Goal: Check status: Check status

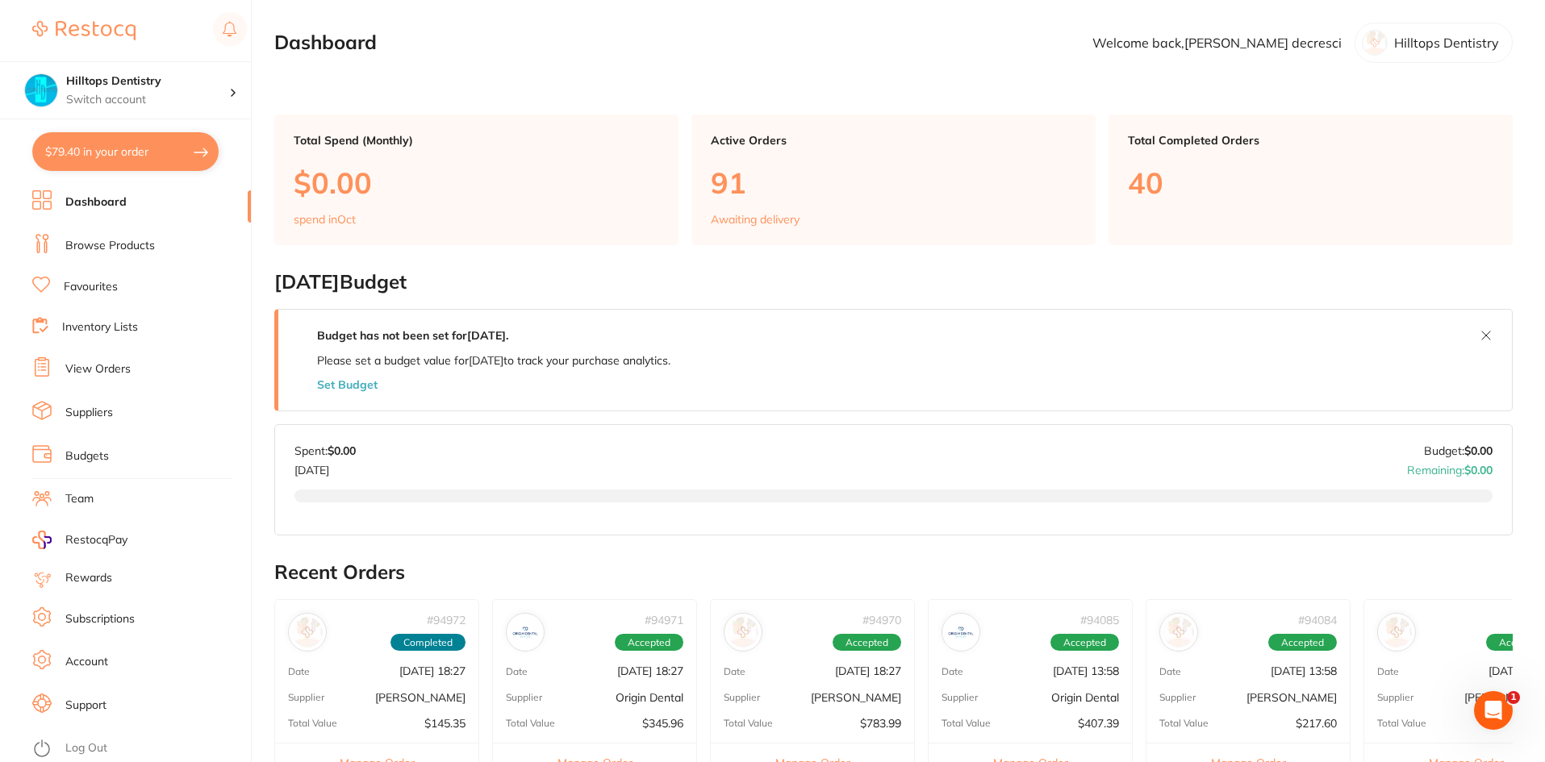
click at [80, 357] on li "View Orders" at bounding box center [141, 369] width 219 height 24
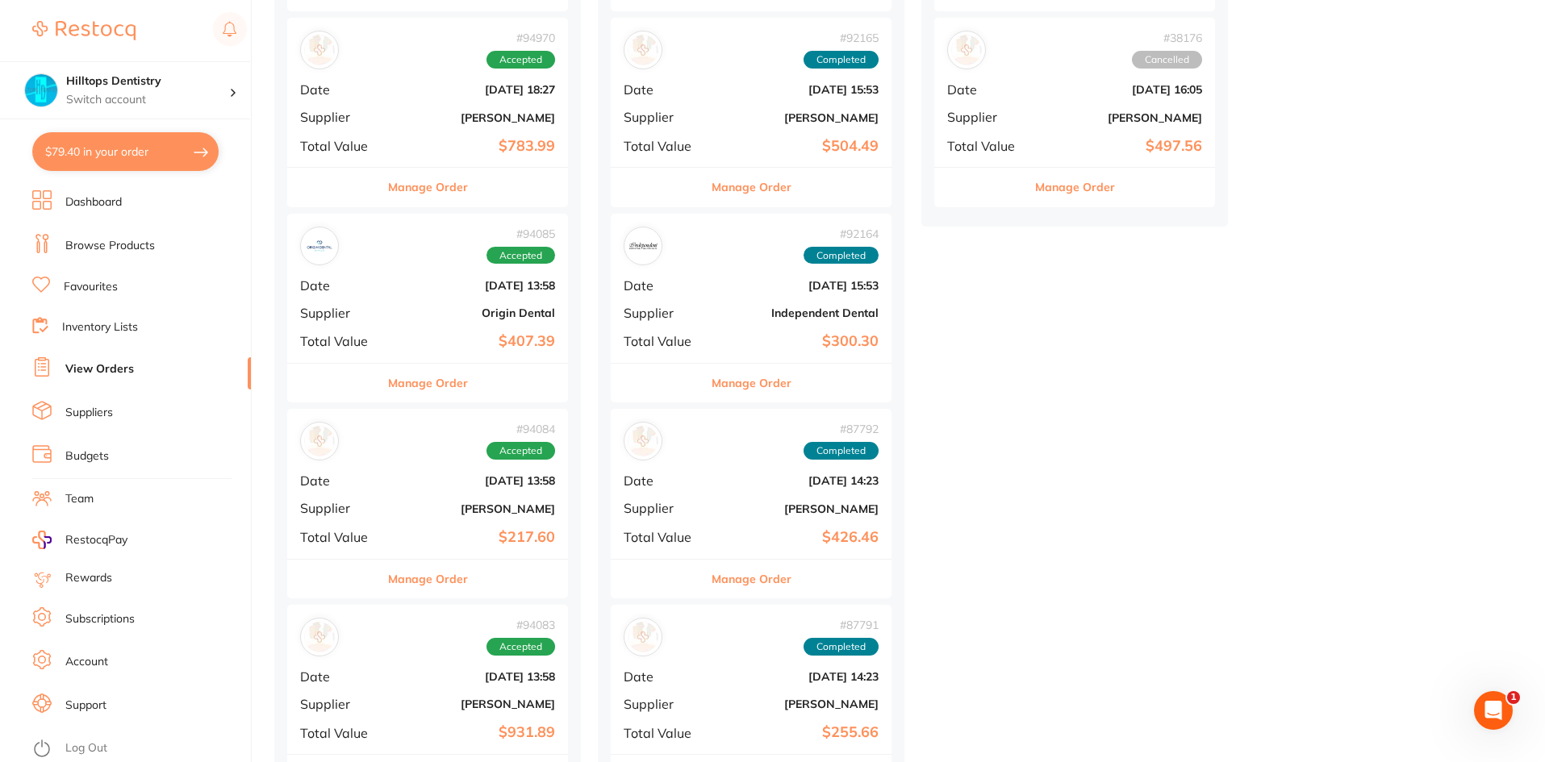
scroll to position [484, 0]
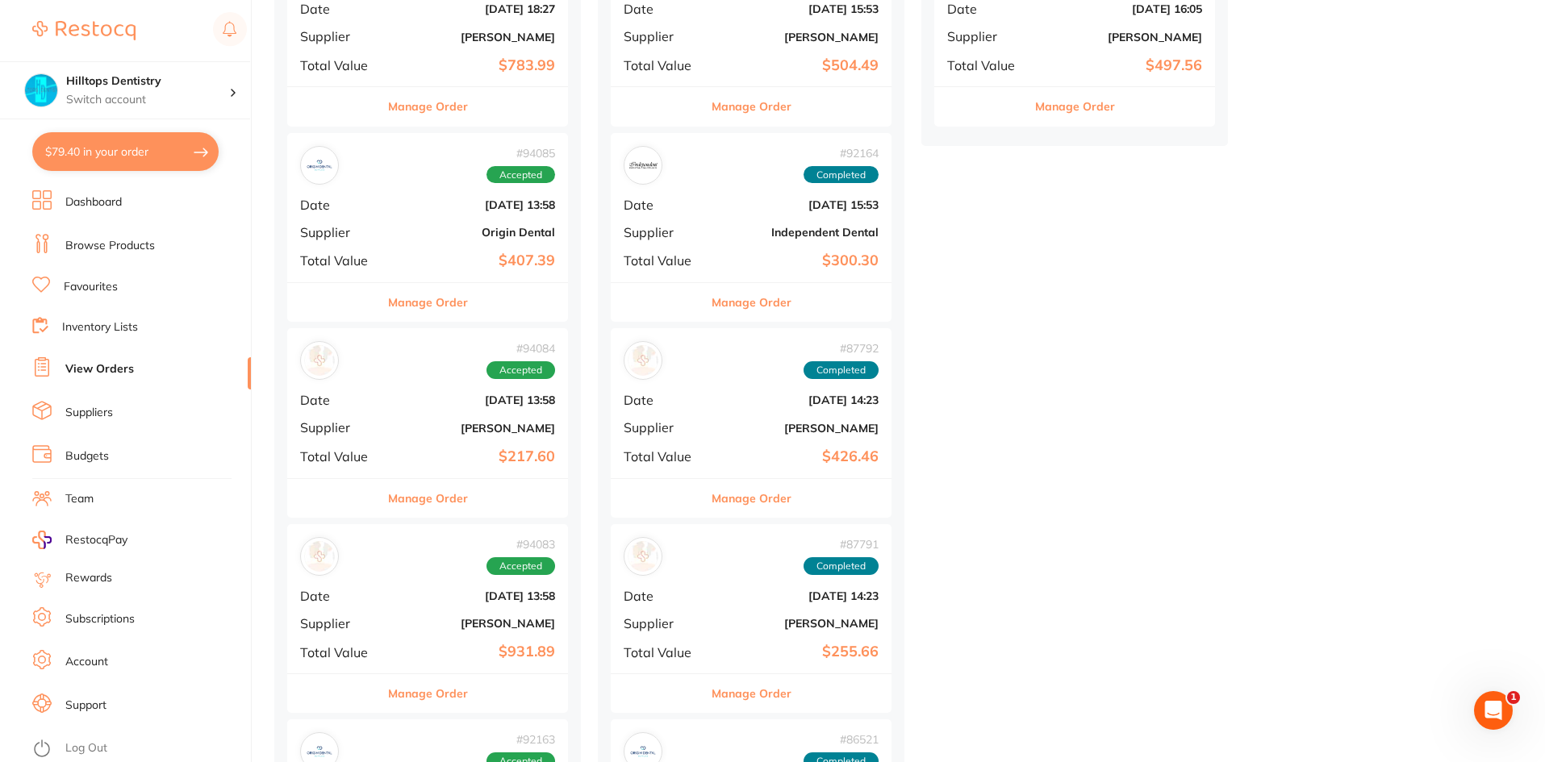
click at [455, 222] on div "# 94085 Accepted Date [DATE] 13:58 Supplier Origin Dental Total Value $407.39" at bounding box center [427, 207] width 281 height 149
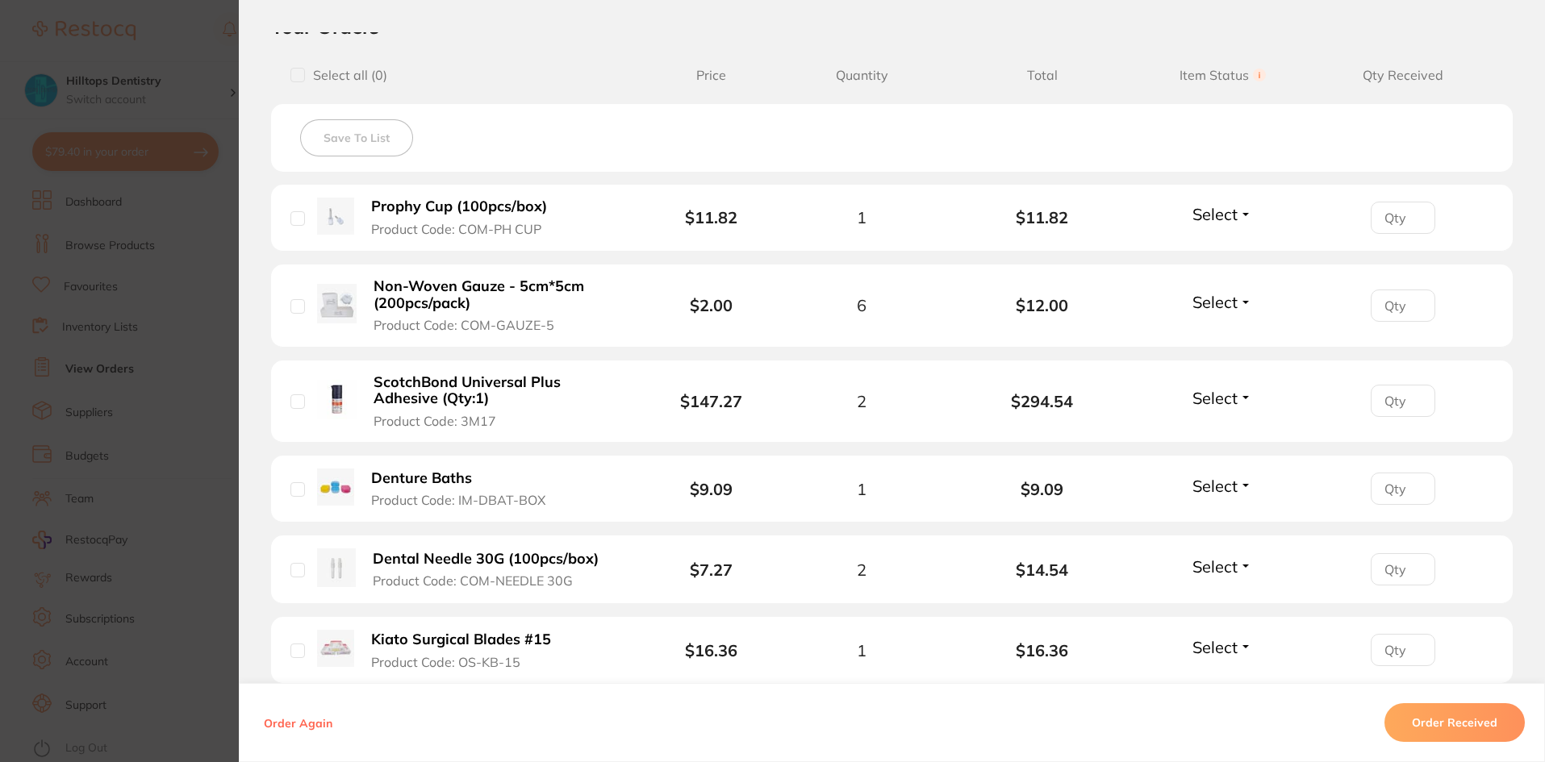
scroll to position [887, 0]
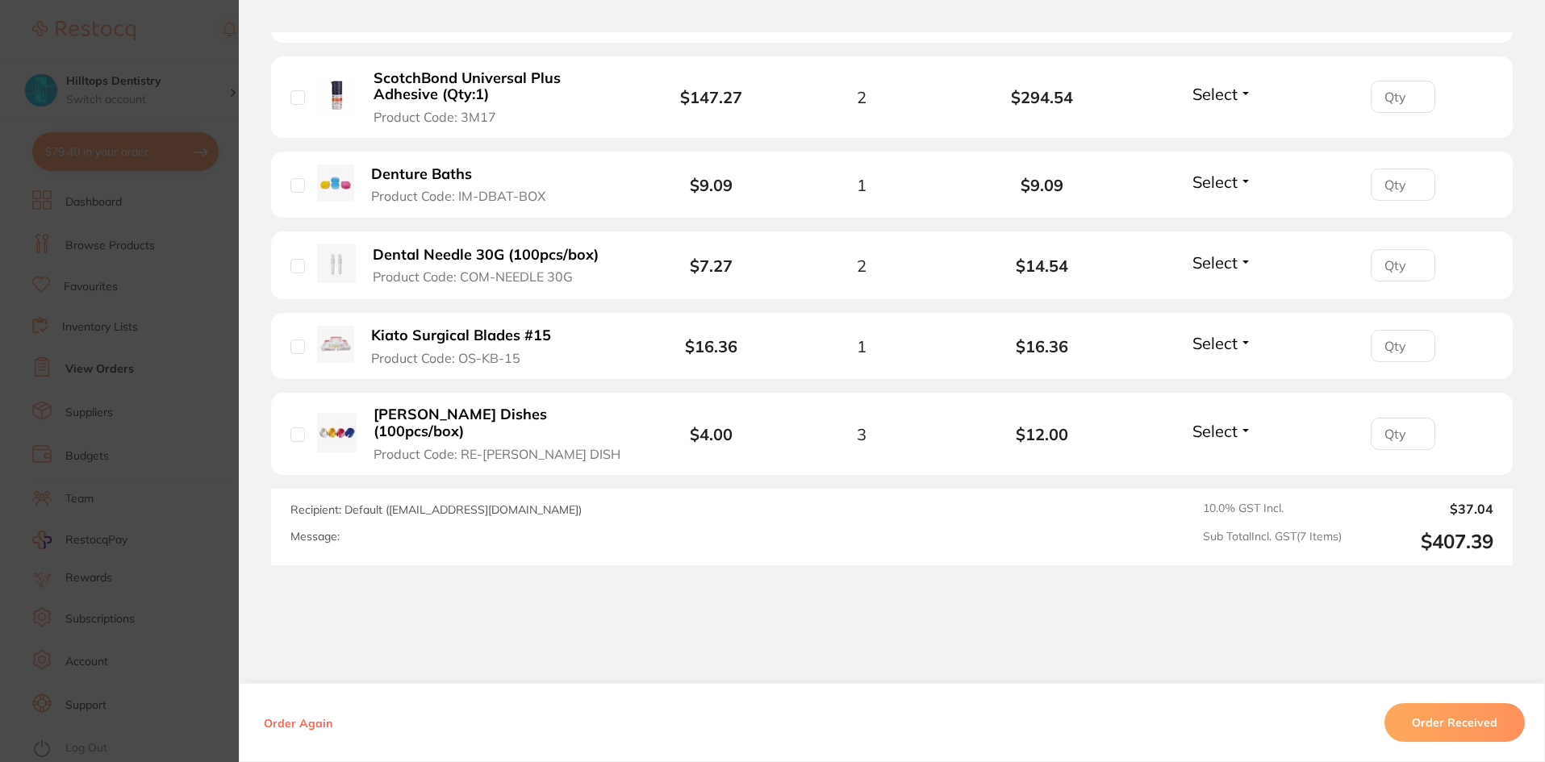
click at [195, 33] on section "Order ID: Restocq- 94085 Order Information Accepted Order Order Date [DATE] 13:…" at bounding box center [772, 381] width 1545 height 762
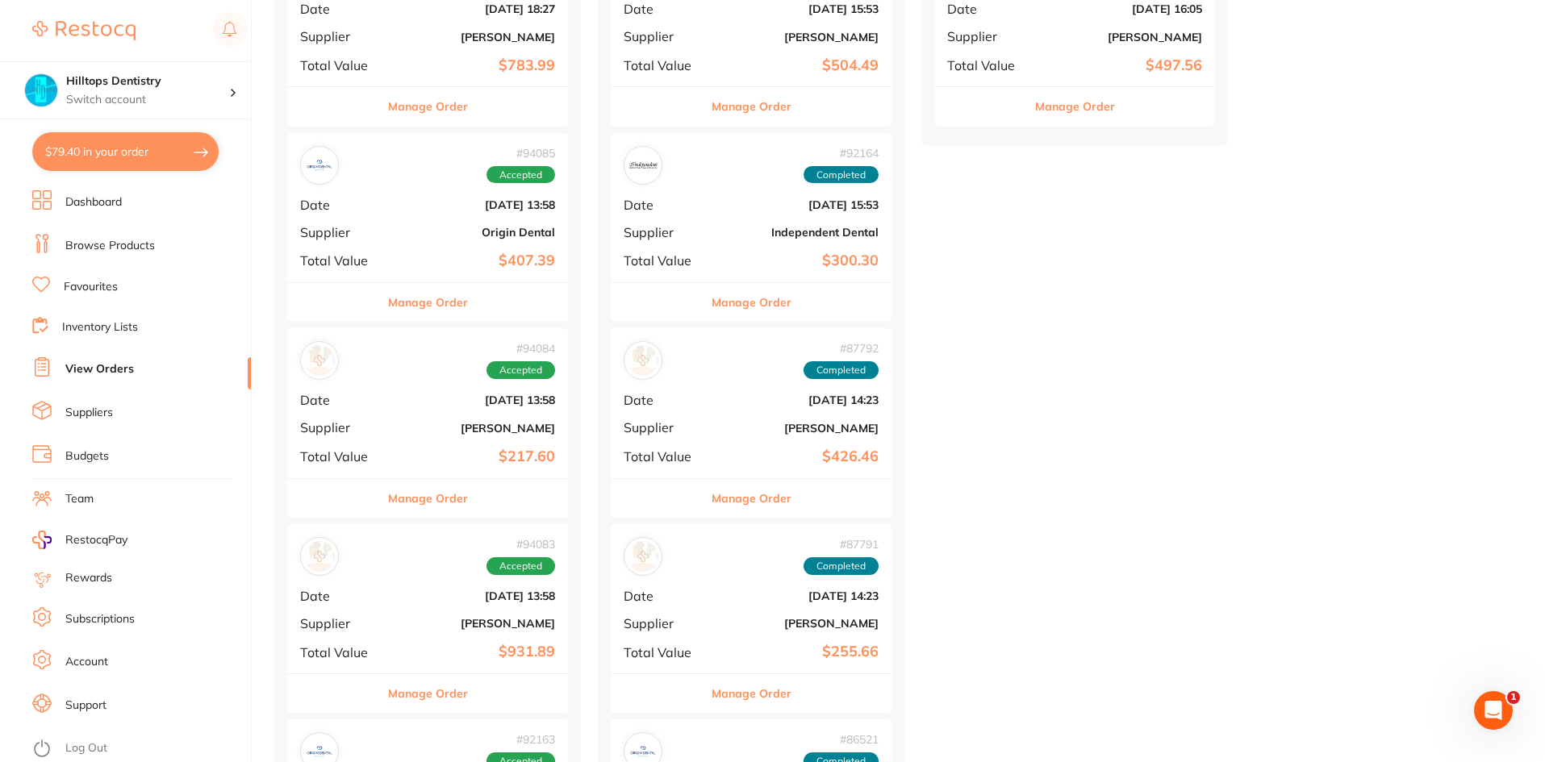
scroll to position [968, 0]
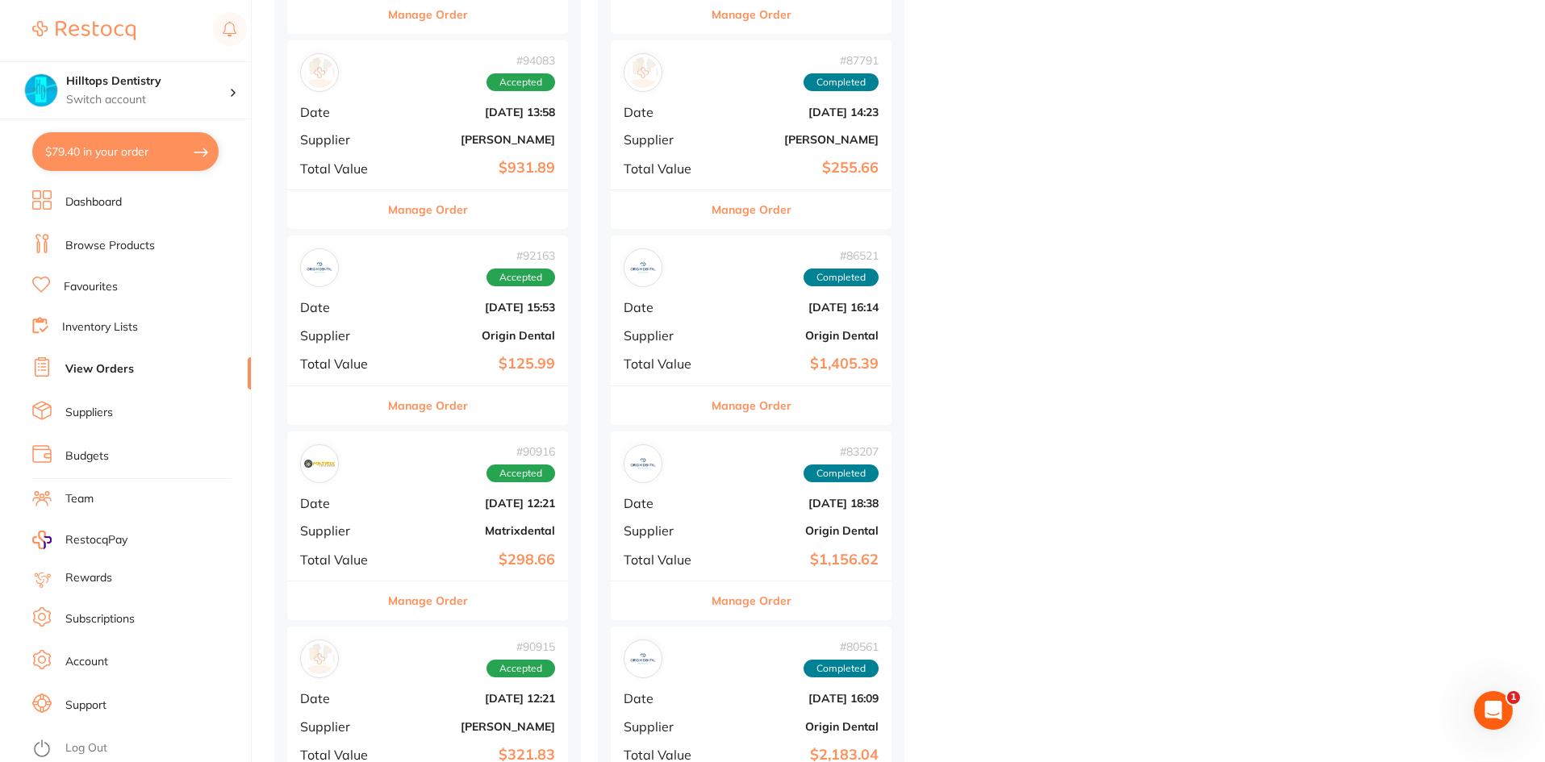
click at [463, 357] on b "$125.99" at bounding box center [474, 364] width 161 height 17
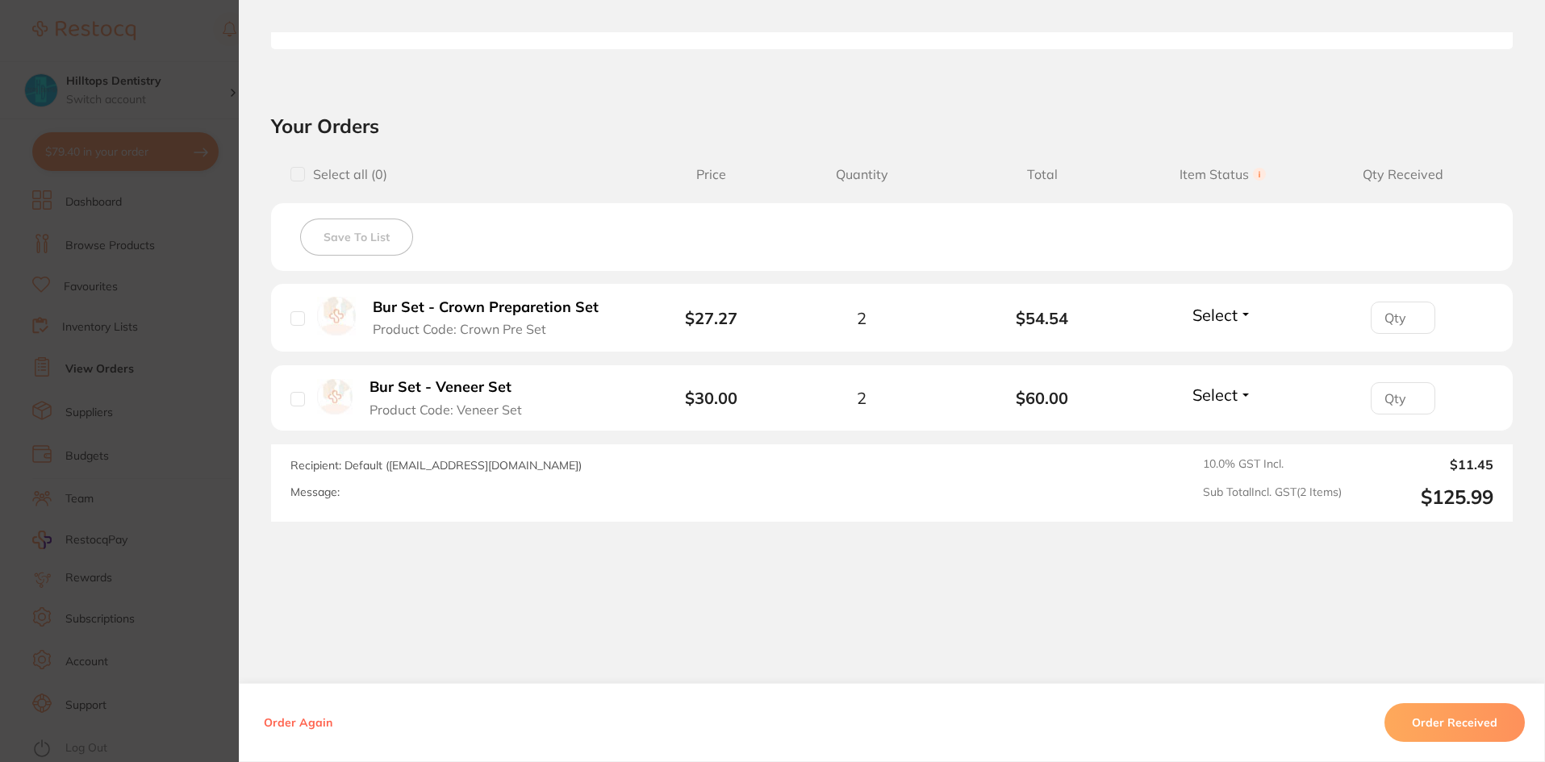
click at [193, 51] on section "Order ID: Restocq- 92163 Order Information Accepted Order Order Date [DATE] 15:…" at bounding box center [772, 381] width 1545 height 762
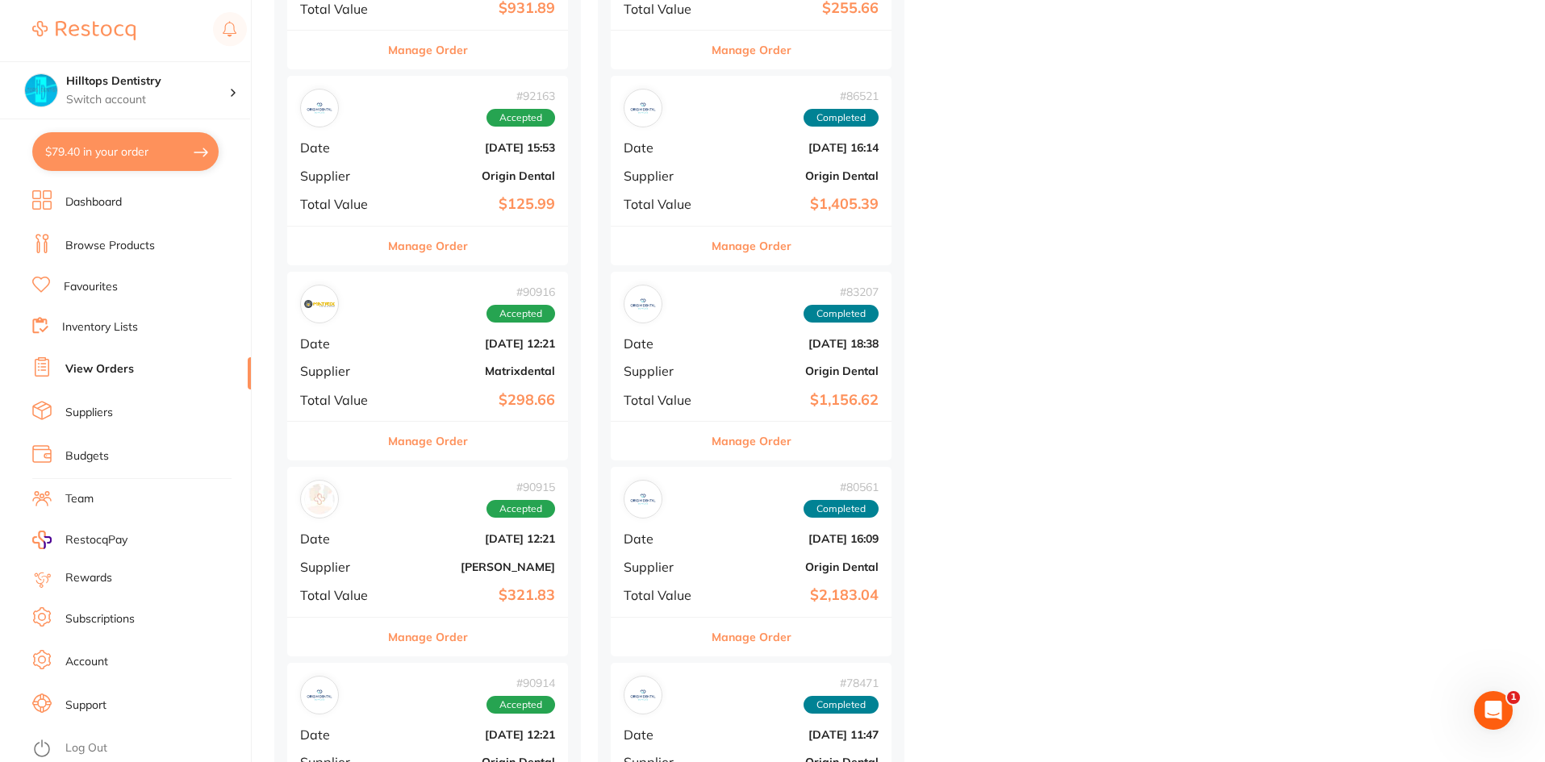
scroll to position [1371, 0]
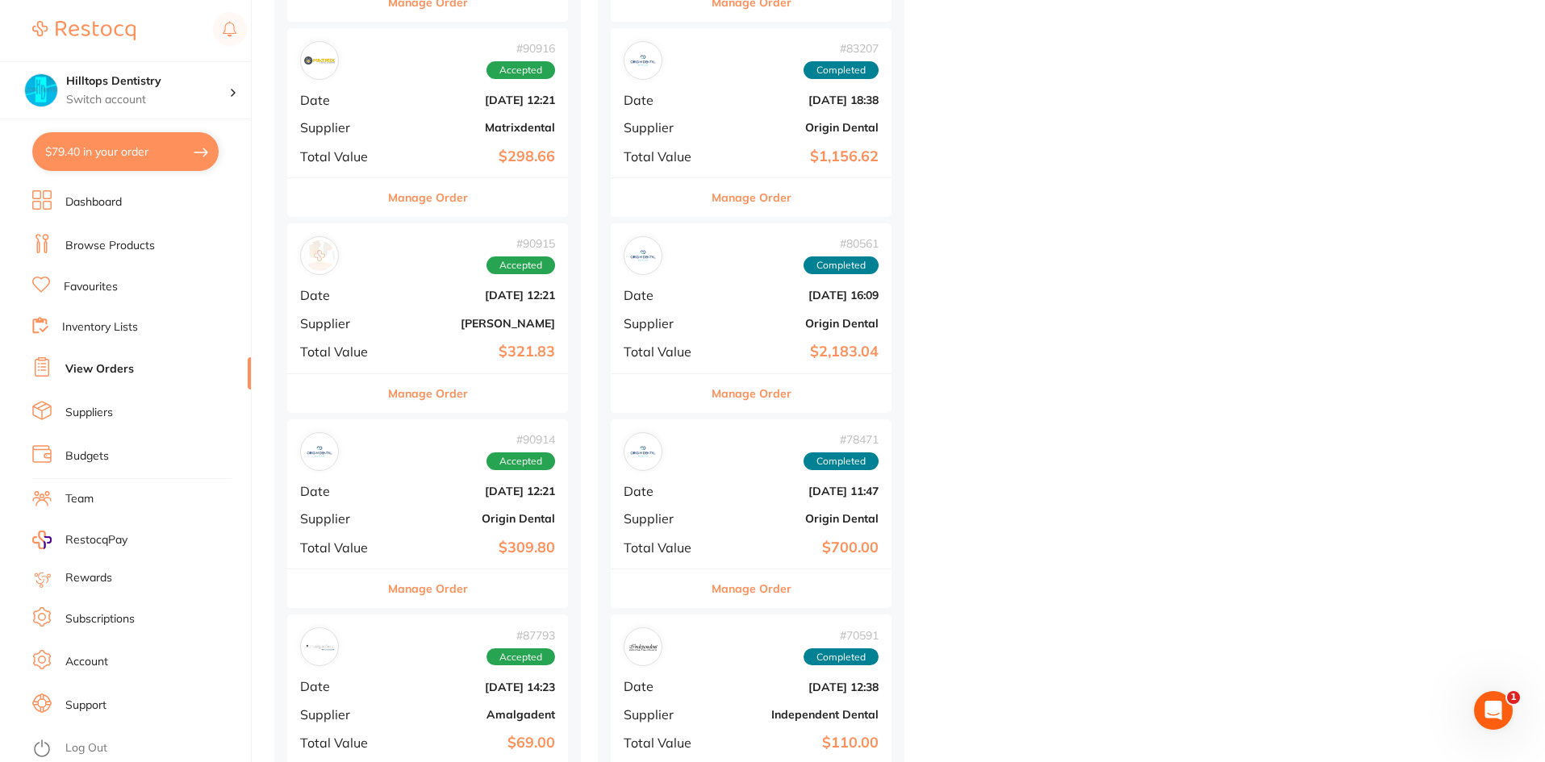
click at [452, 498] on b "[DATE] 12:21" at bounding box center [474, 491] width 161 height 13
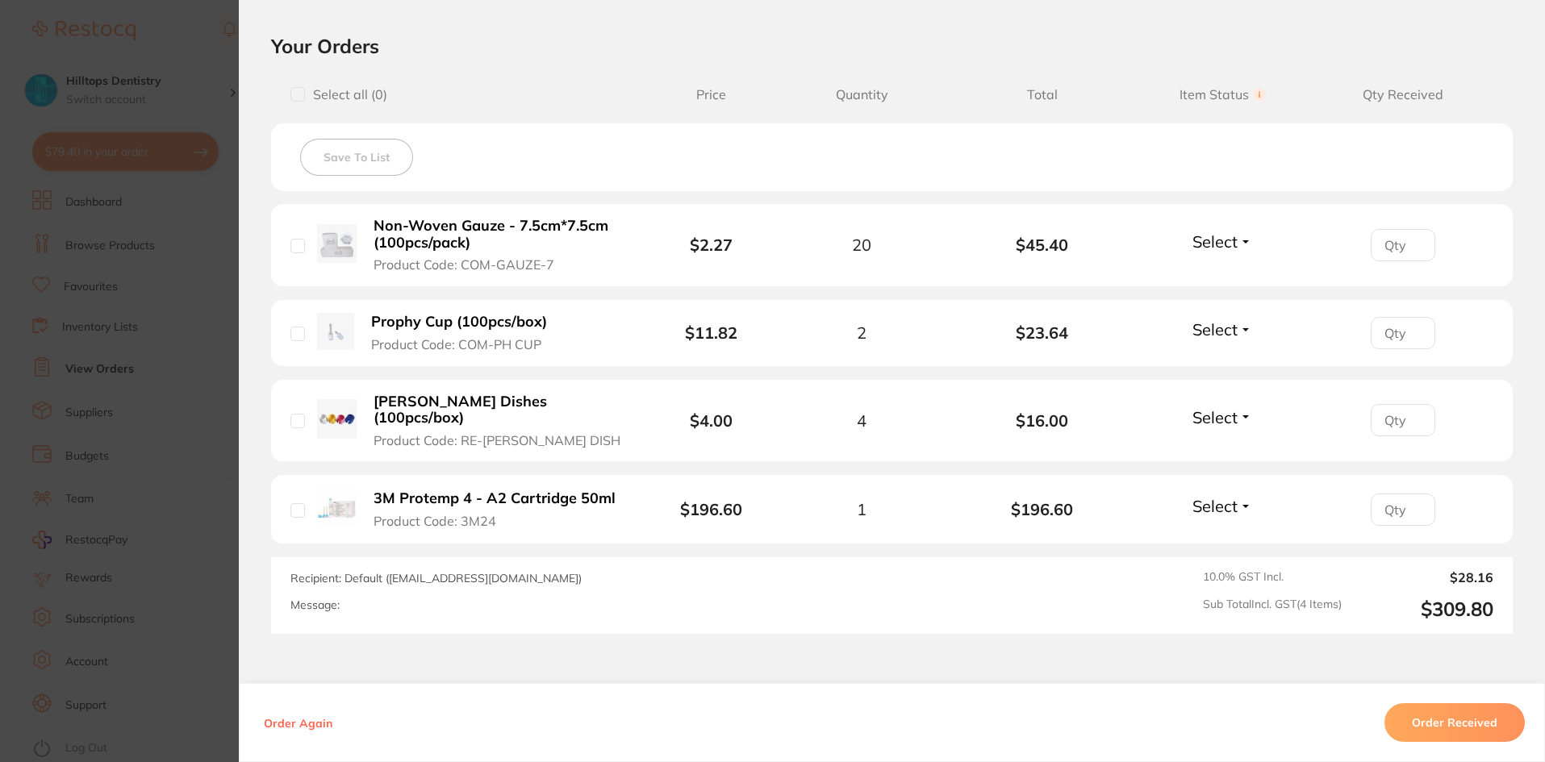
scroll to position [661, 0]
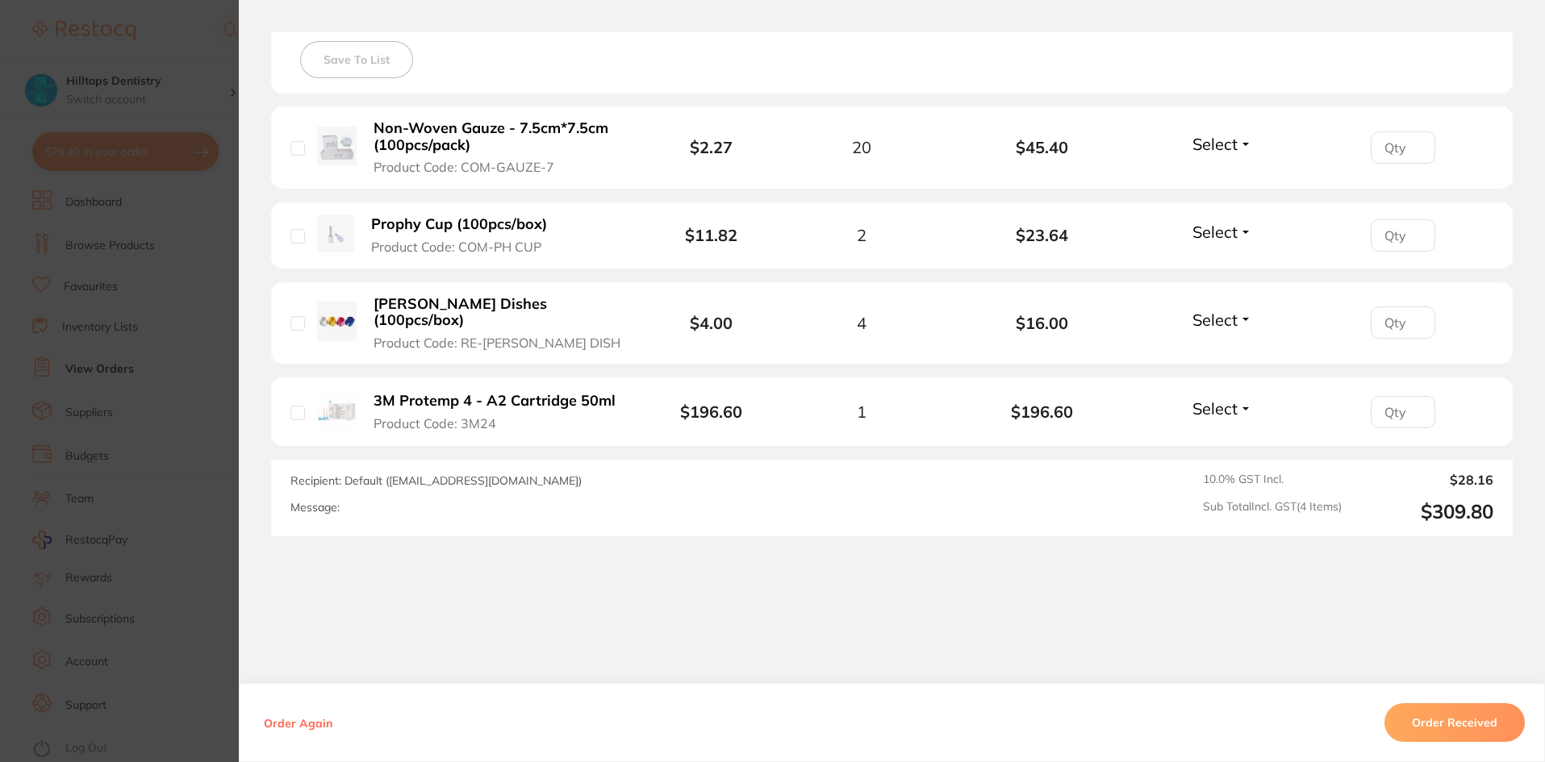
click at [182, 52] on section "Order ID: Restocq- 90914 Order Information Accepted Order Order Date [DATE] 12:…" at bounding box center [772, 381] width 1545 height 762
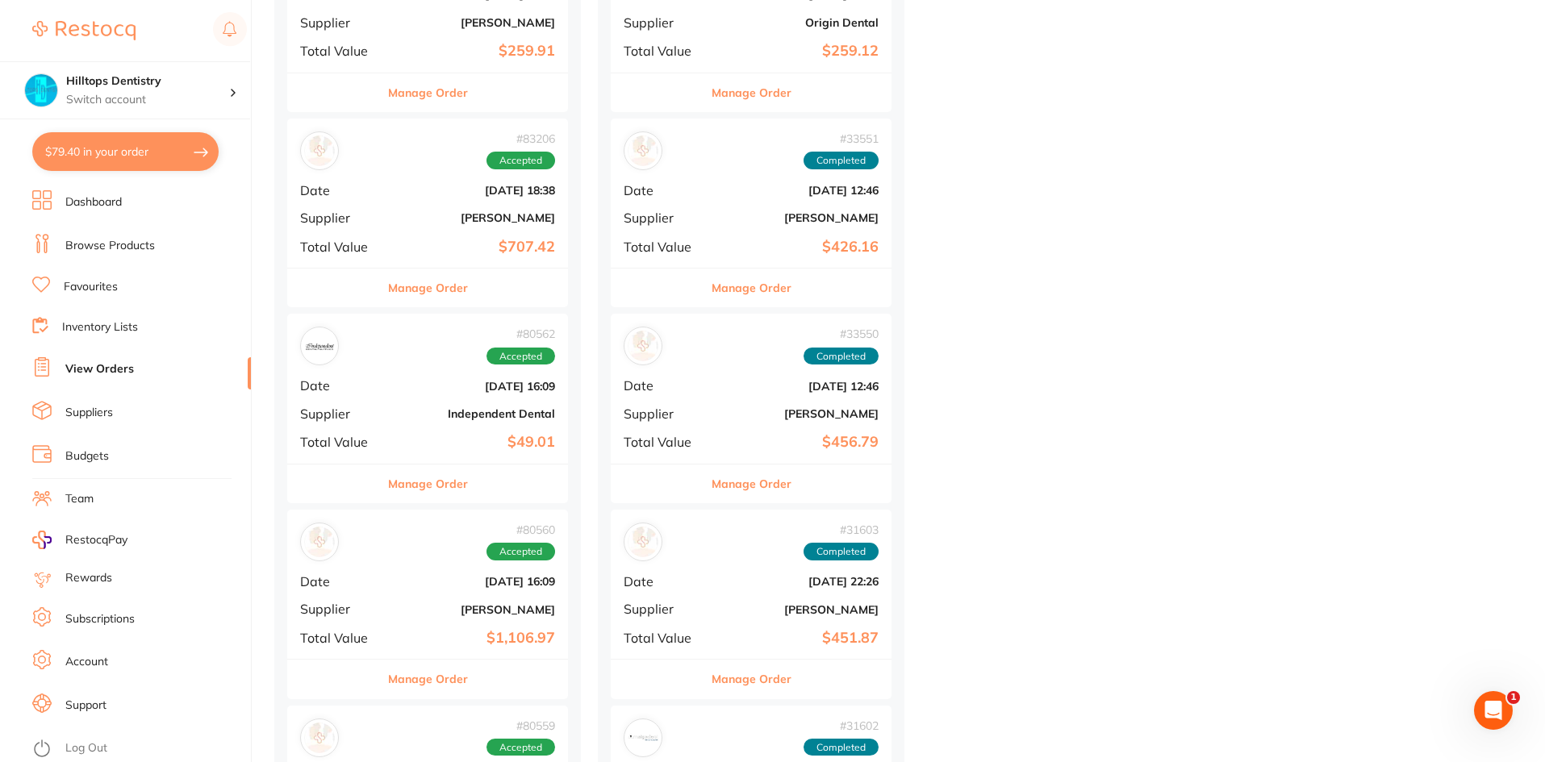
scroll to position [3468, 0]
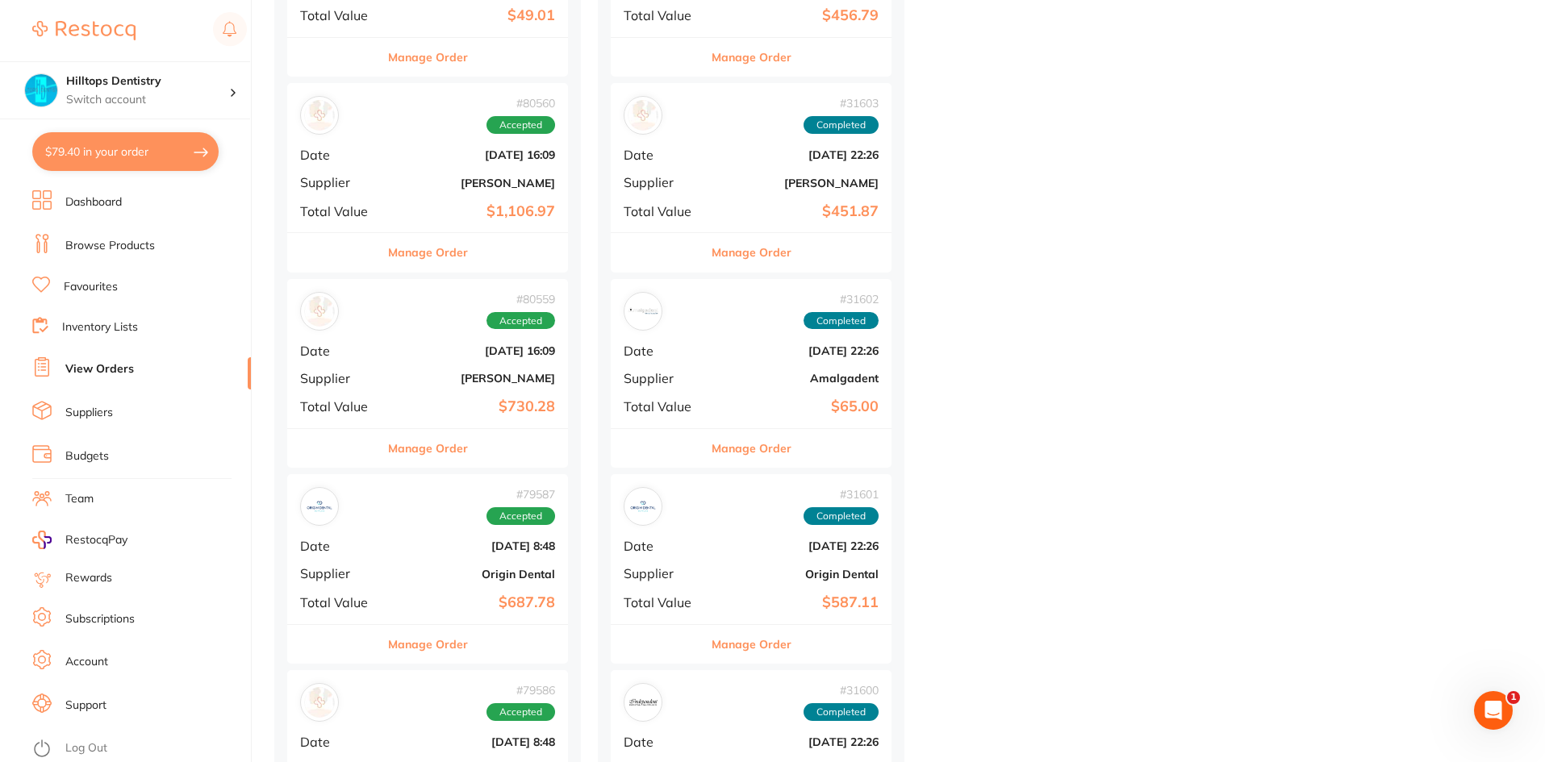
click at [450, 554] on div "# 79587 Accepted Date [DATE] 8:48 Supplier Origin Dental Total Value $687.78" at bounding box center [427, 548] width 281 height 149
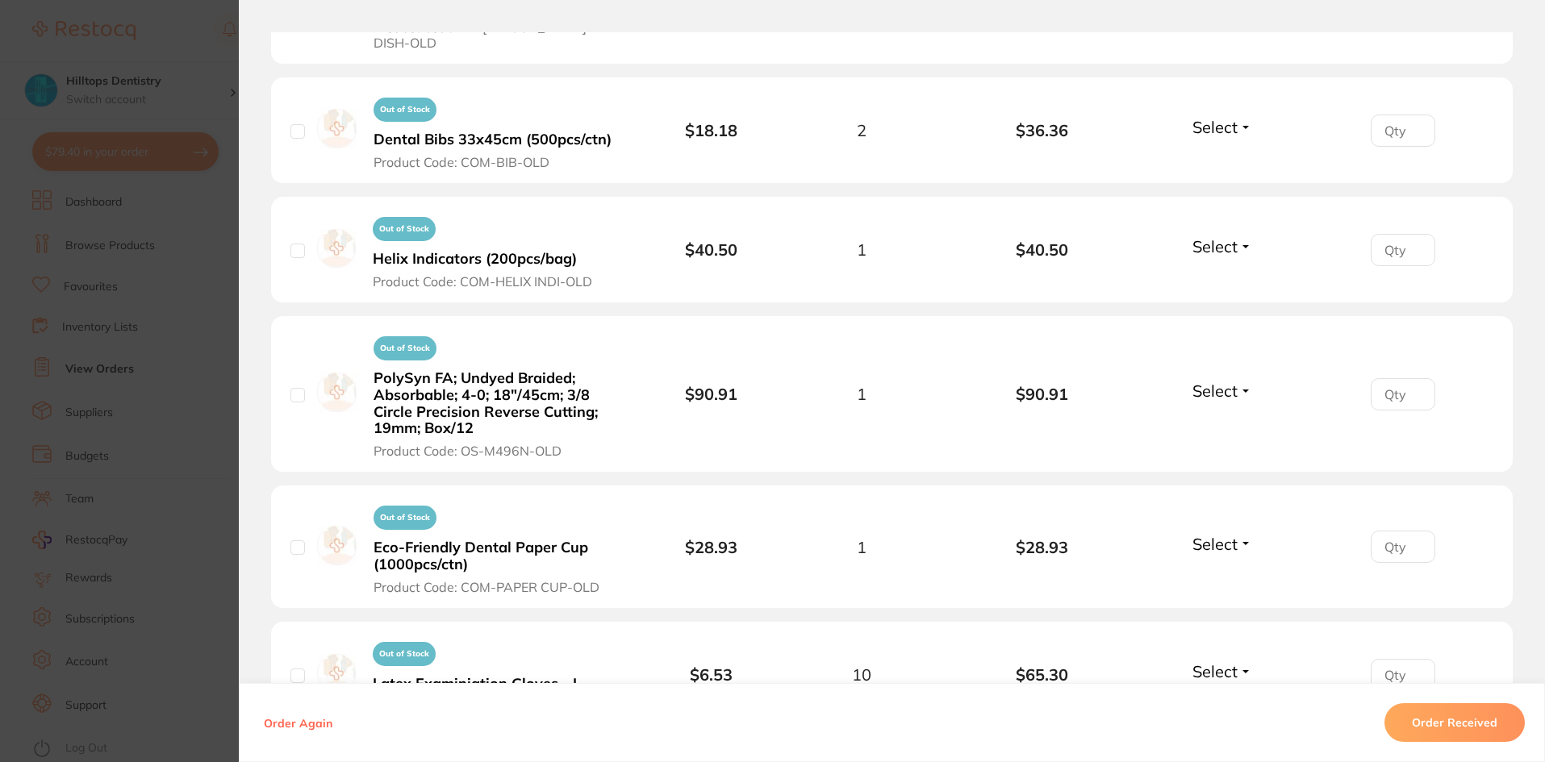
scroll to position [2420, 0]
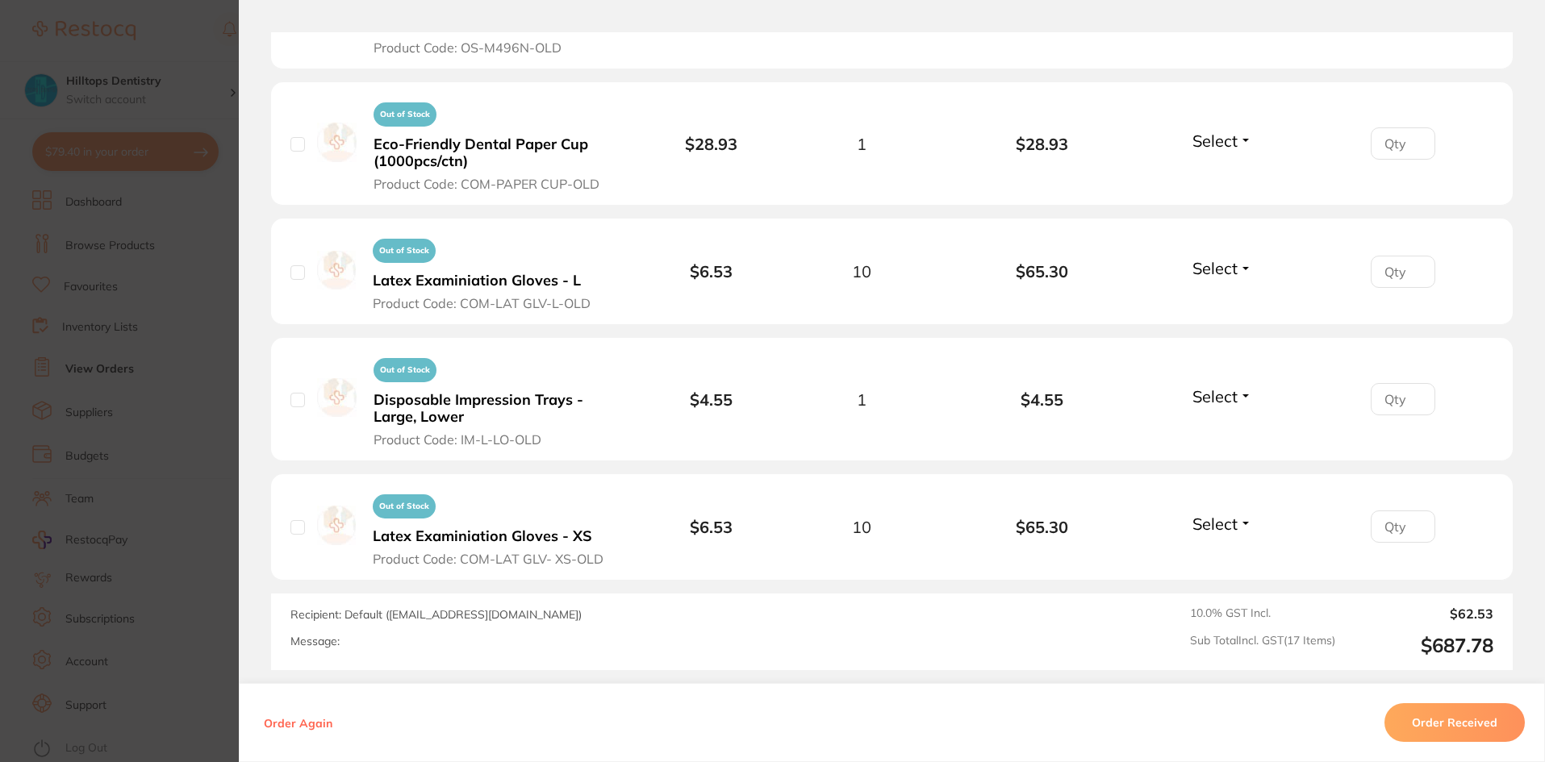
click at [166, 54] on section "Order ID: Restocq- 79587 Order Information Accepted Order Order Date [DATE] 8:4…" at bounding box center [772, 381] width 1545 height 762
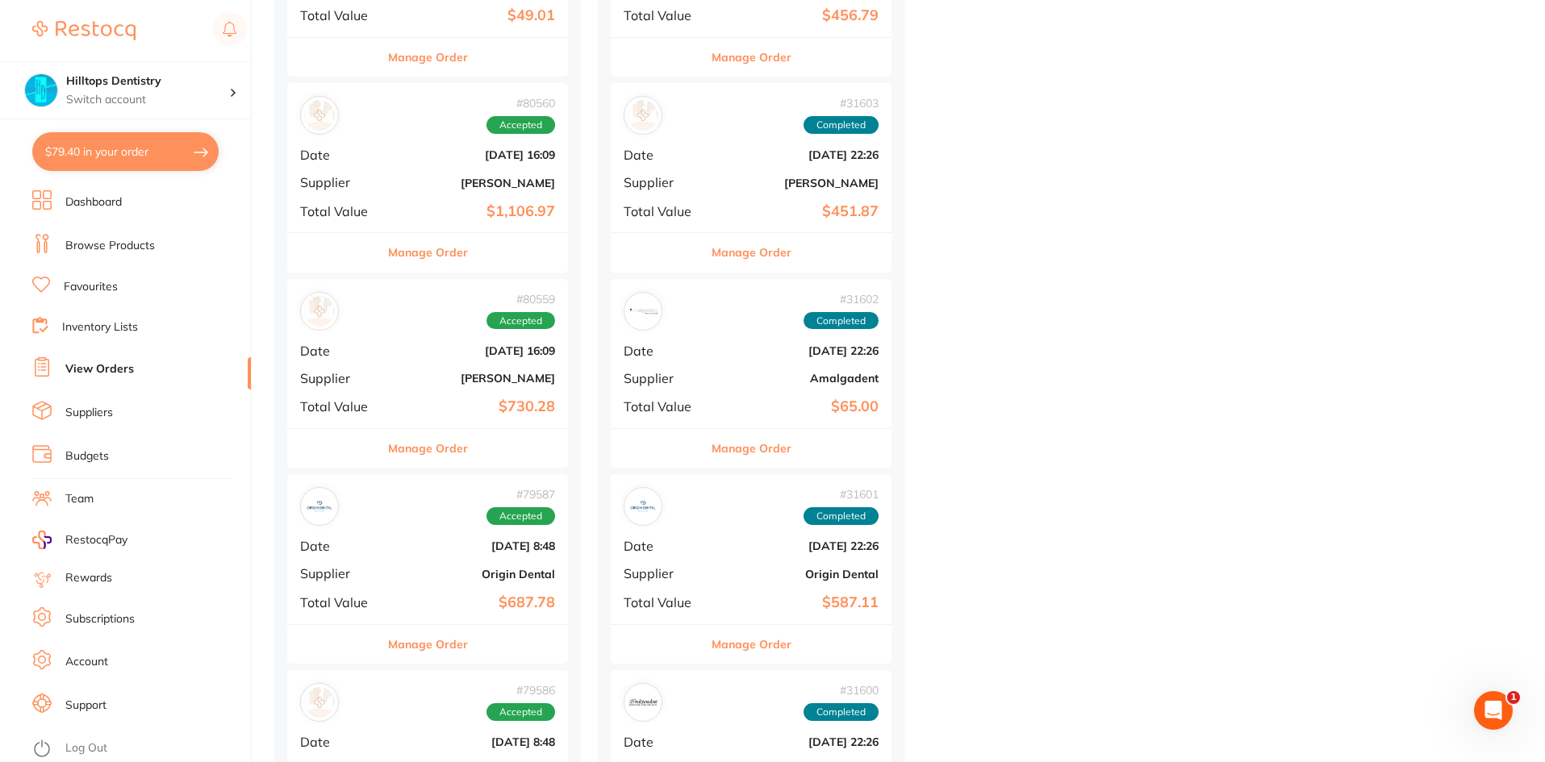
click at [465, 564] on div "# 79587 Accepted Date [DATE] 8:48 Supplier Origin Dental Total Value $687.78" at bounding box center [427, 548] width 281 height 149
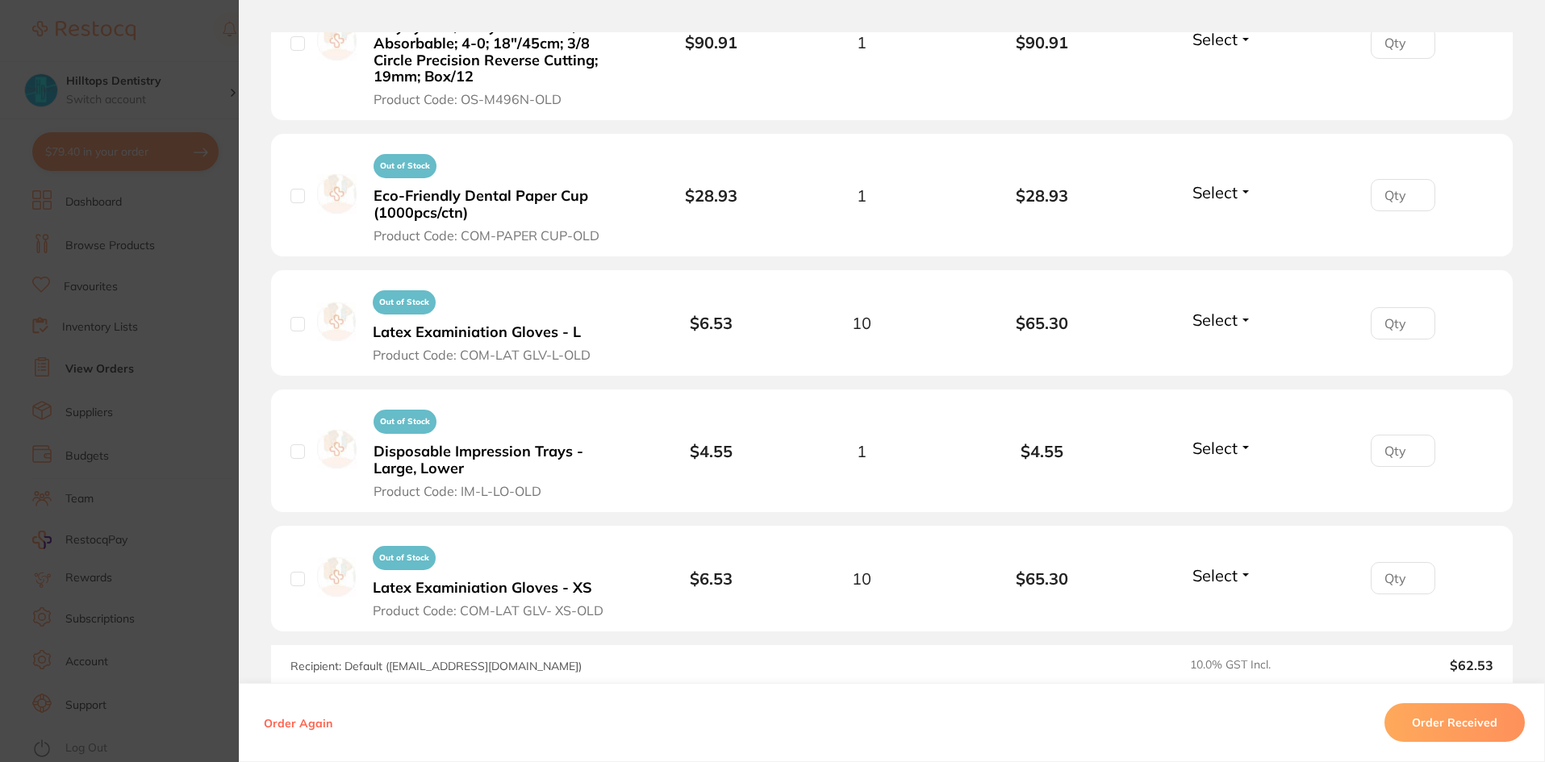
scroll to position [2537, 0]
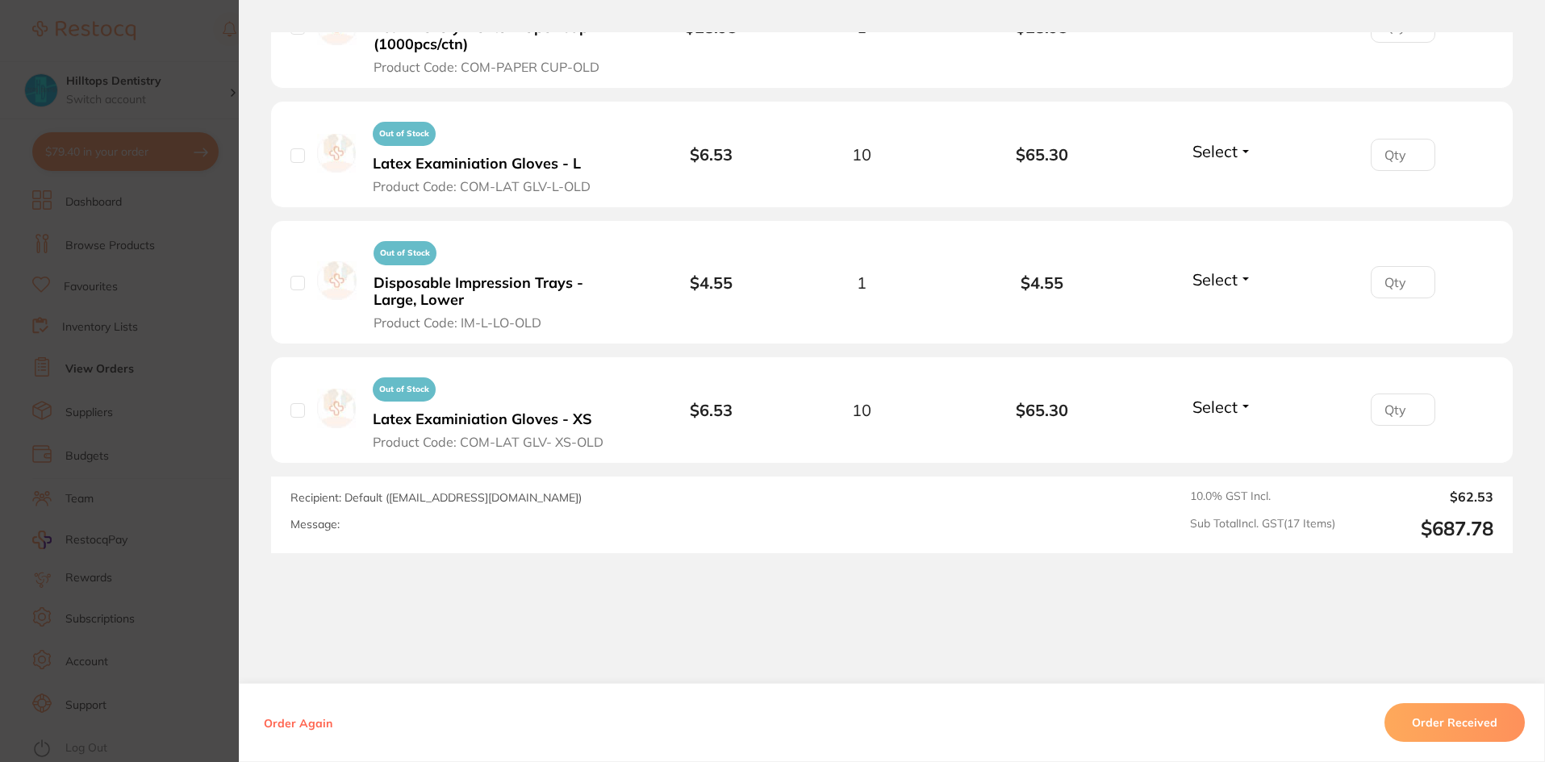
click at [188, 39] on section "Order ID: Restocq- 79587 Order Information Accepted Order Order Date [DATE] 8:4…" at bounding box center [772, 381] width 1545 height 762
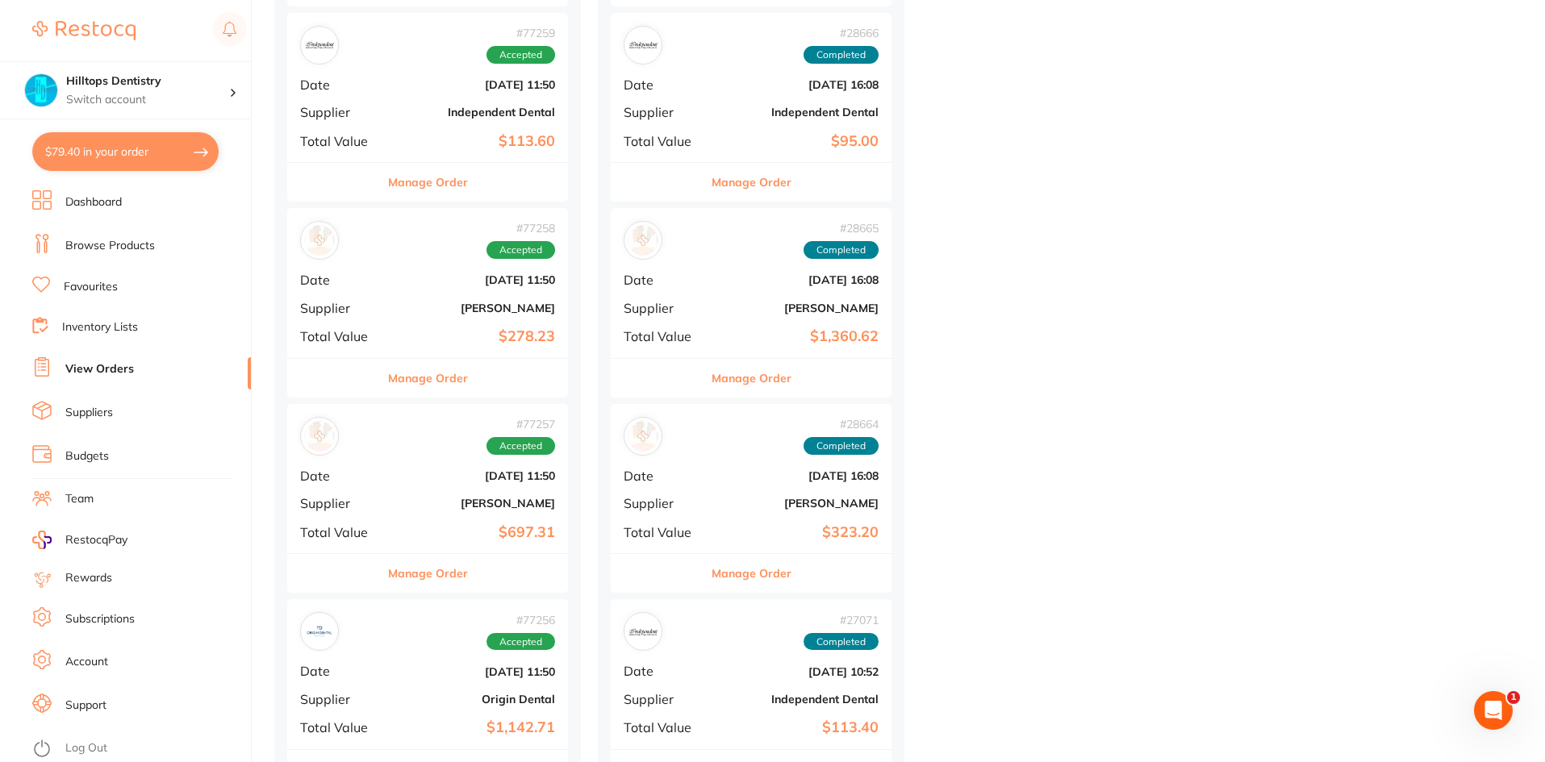
scroll to position [4920, 0]
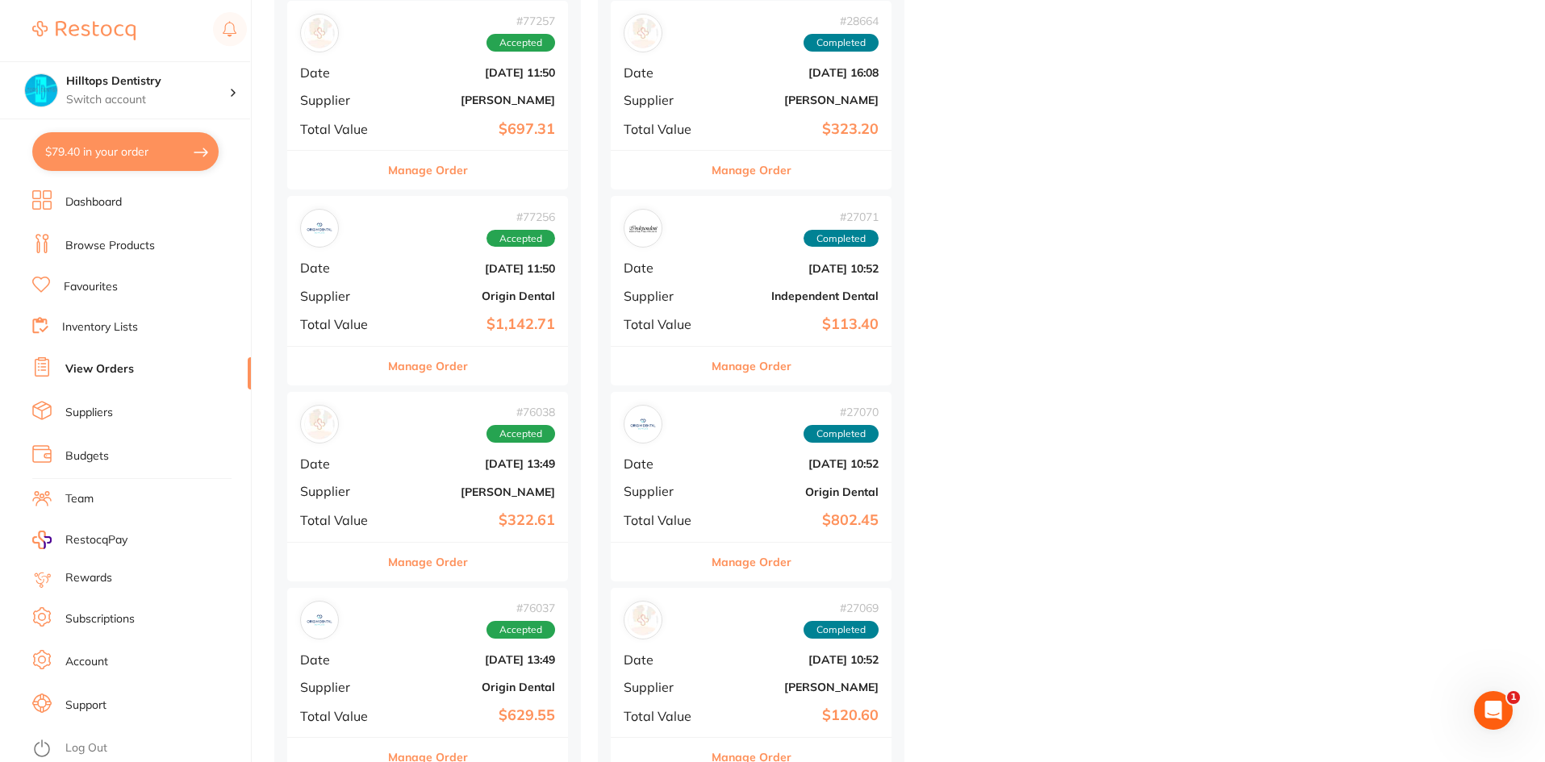
click at [482, 315] on div "# 77256 Accepted Date [DATE] 11:50 Supplier Origin Dental Total Value $1,142.71" at bounding box center [427, 270] width 281 height 149
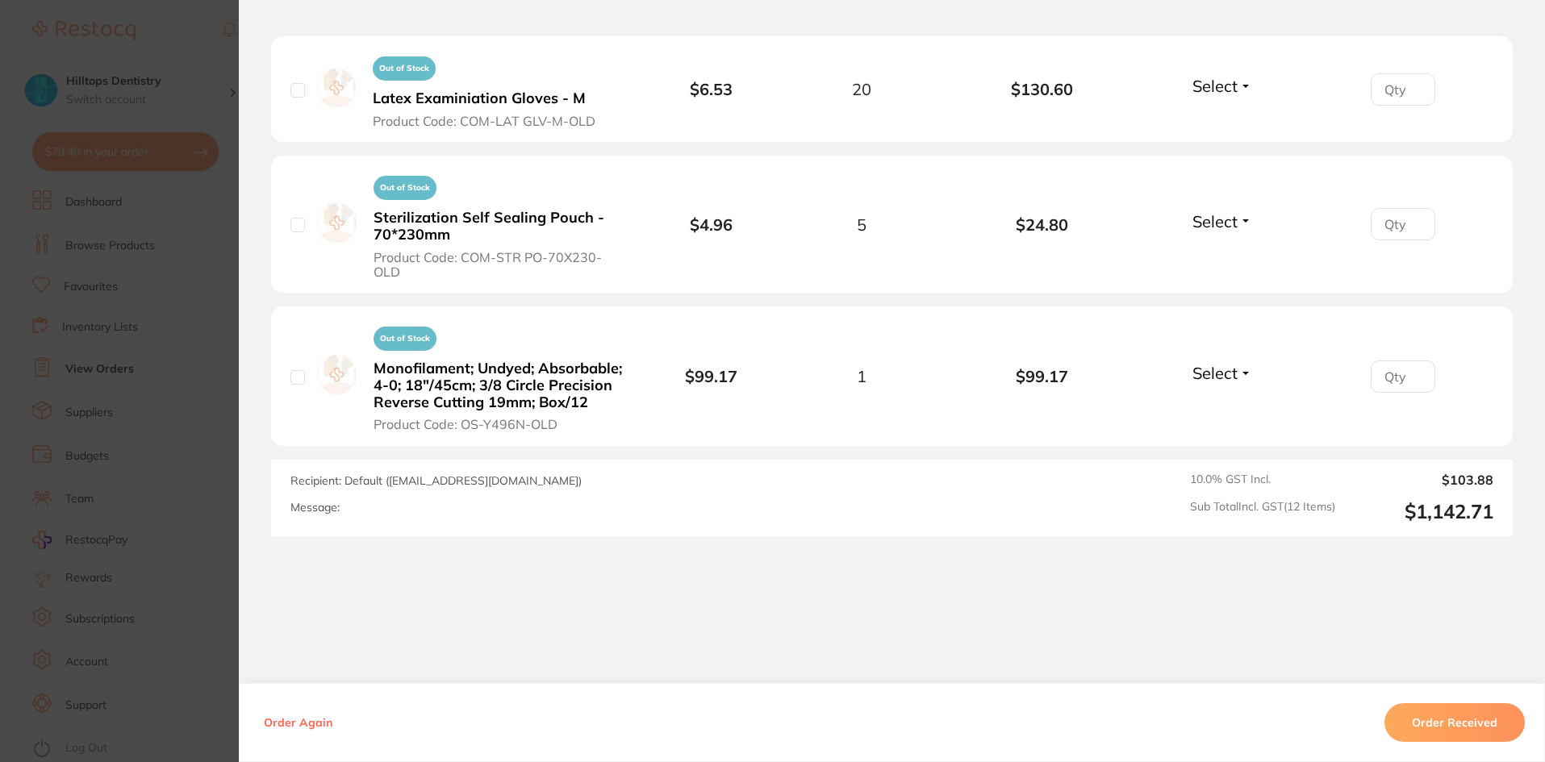
scroll to position [1701, 0]
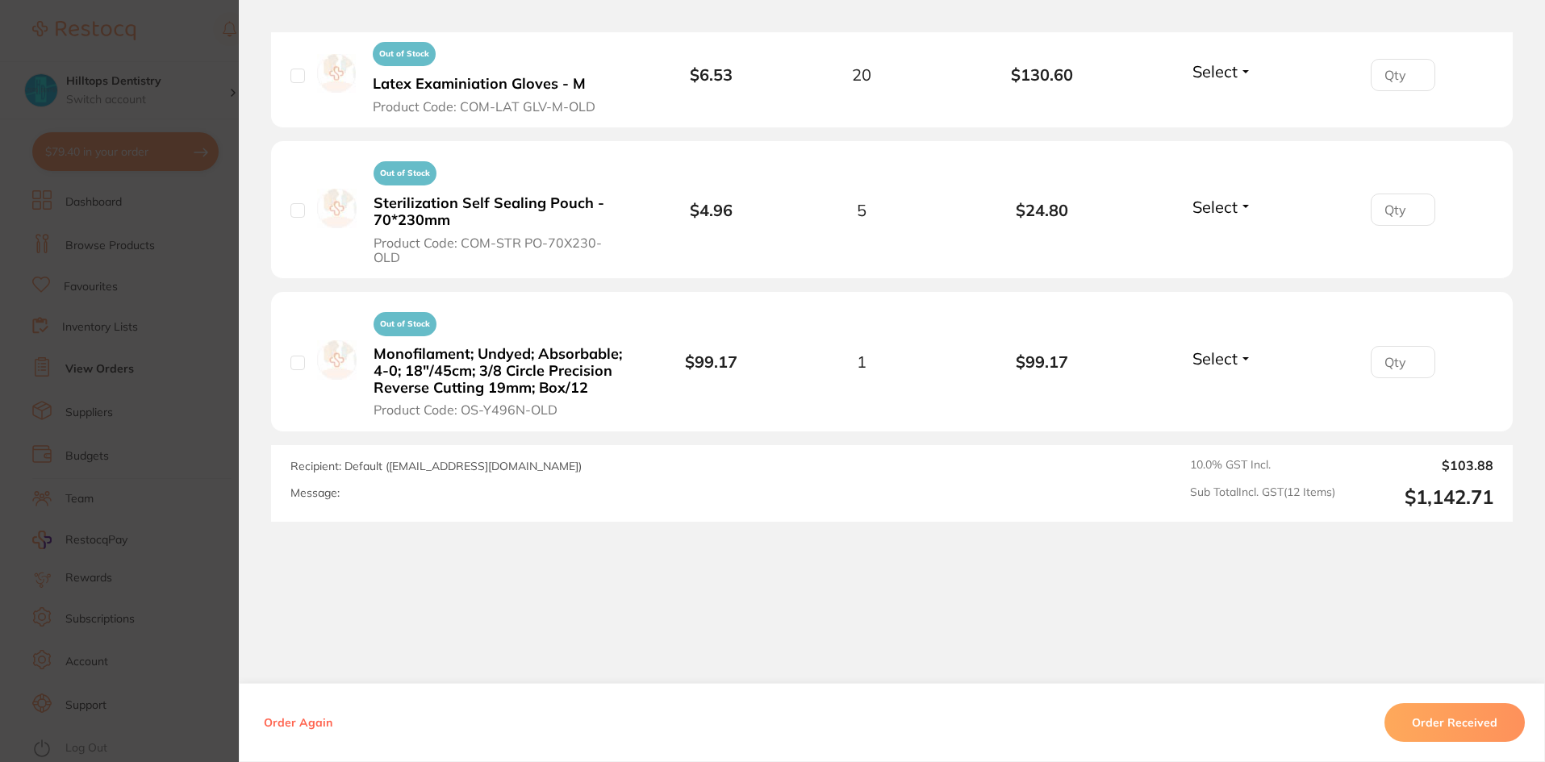
click at [184, 27] on section "Order ID: Restocq- 77256 Order Information Accepted Order Order Date [DATE] 11:…" at bounding box center [772, 381] width 1545 height 762
